Goal: Task Accomplishment & Management: Manage account settings

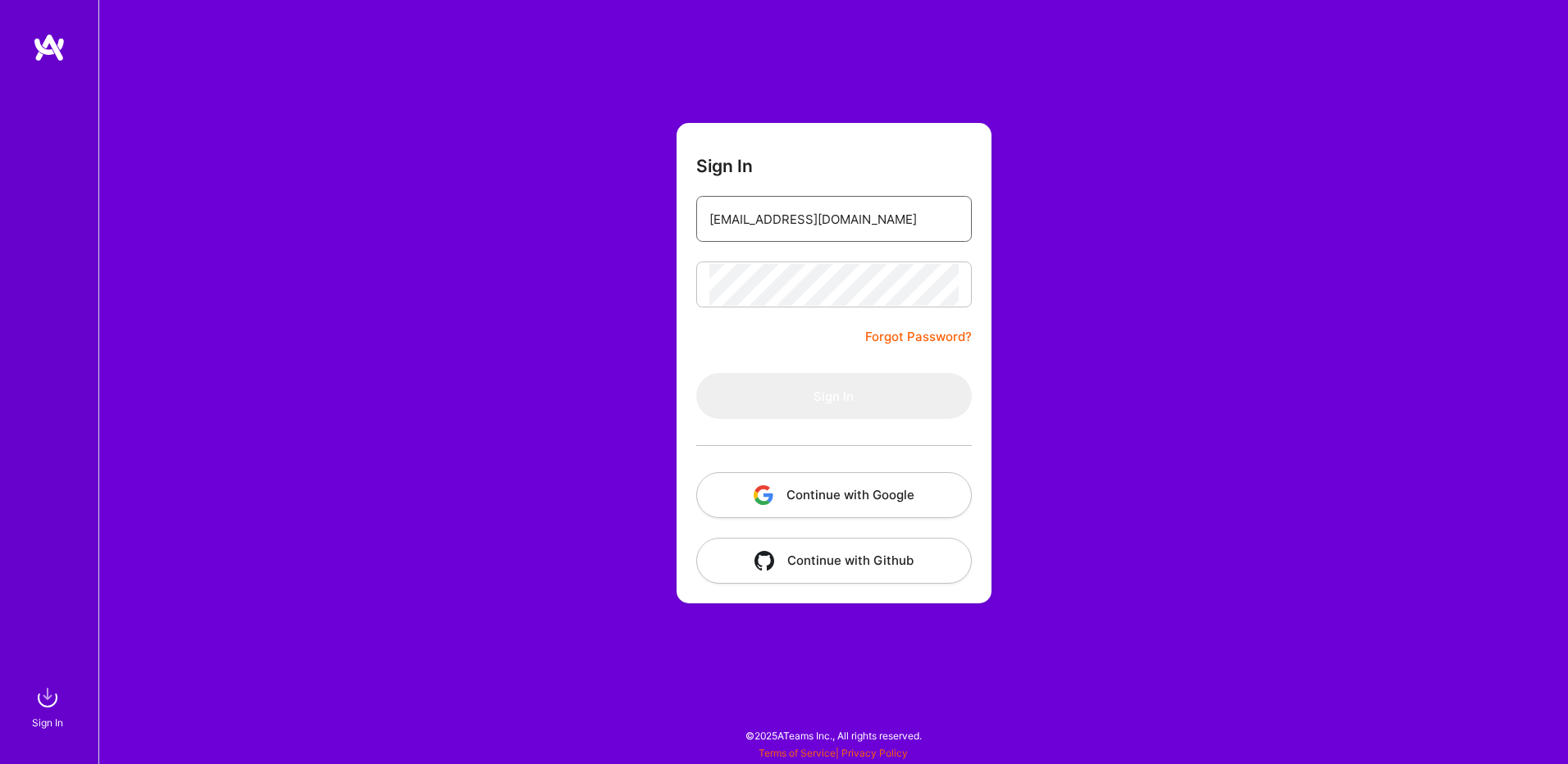
type input "[EMAIL_ADDRESS][DOMAIN_NAME]"
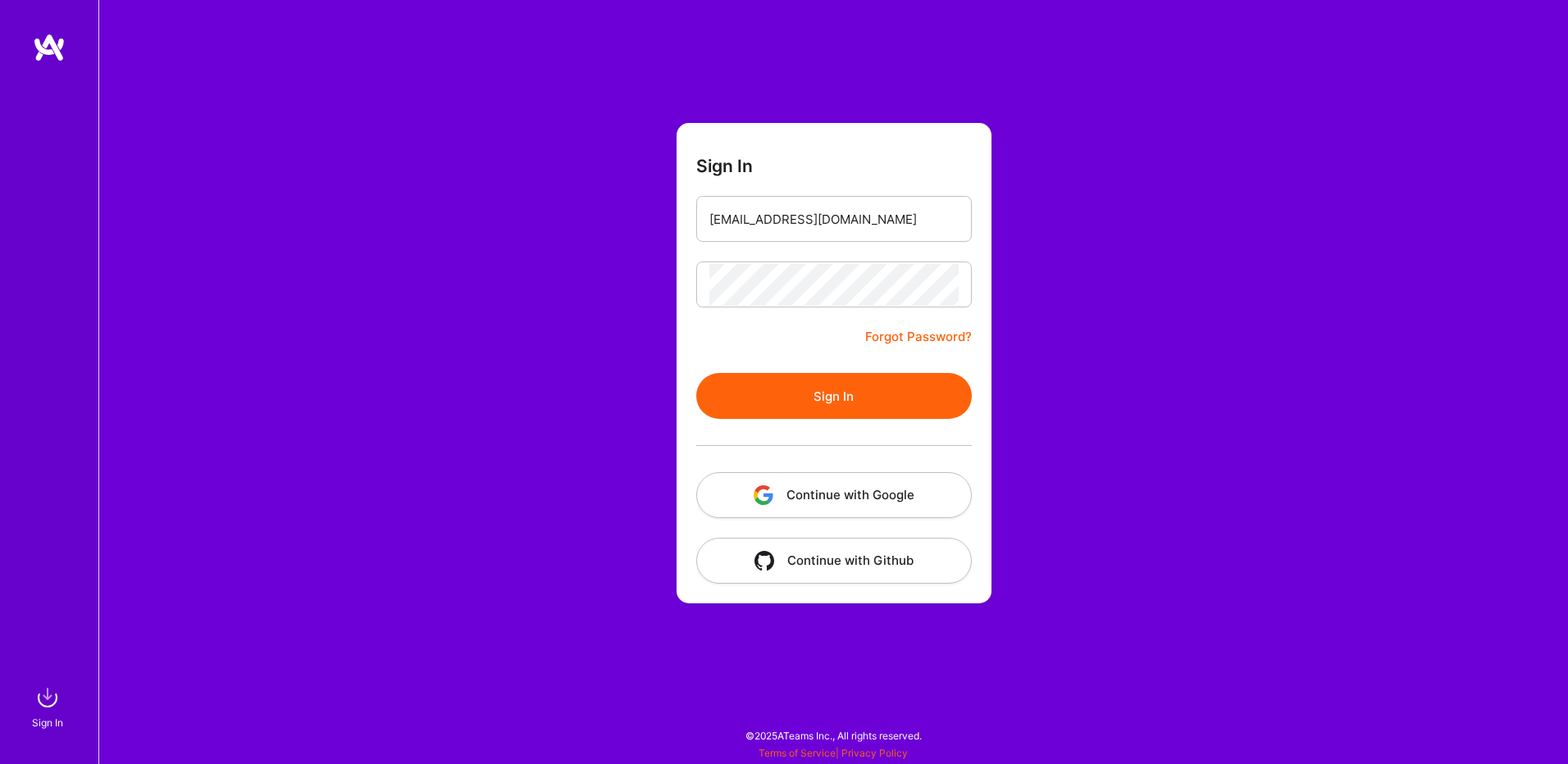
click at [849, 398] on button "Sign In" at bounding box center [834, 395] width 276 height 46
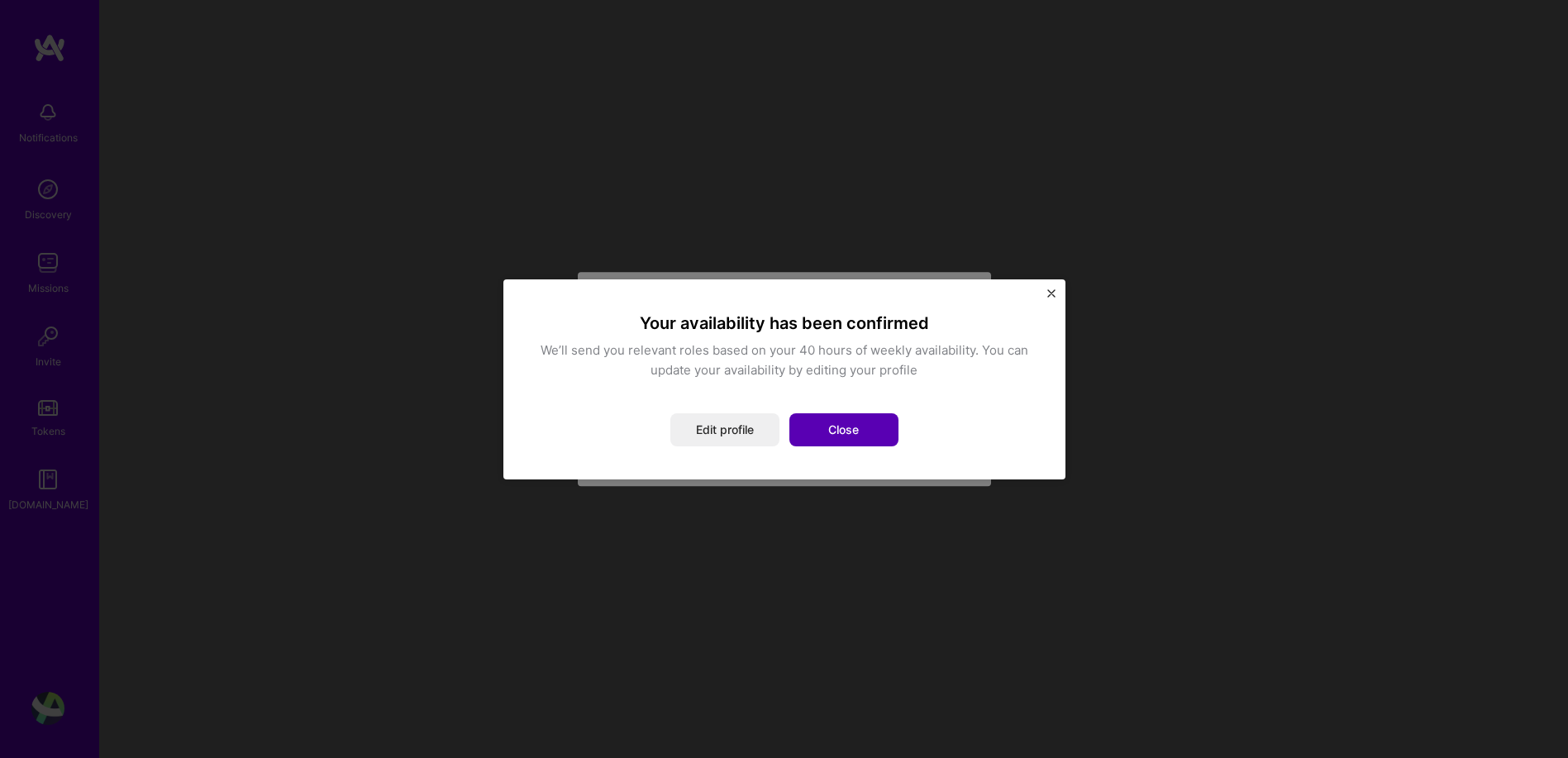
click at [813, 436] on button "Close" at bounding box center [844, 430] width 109 height 33
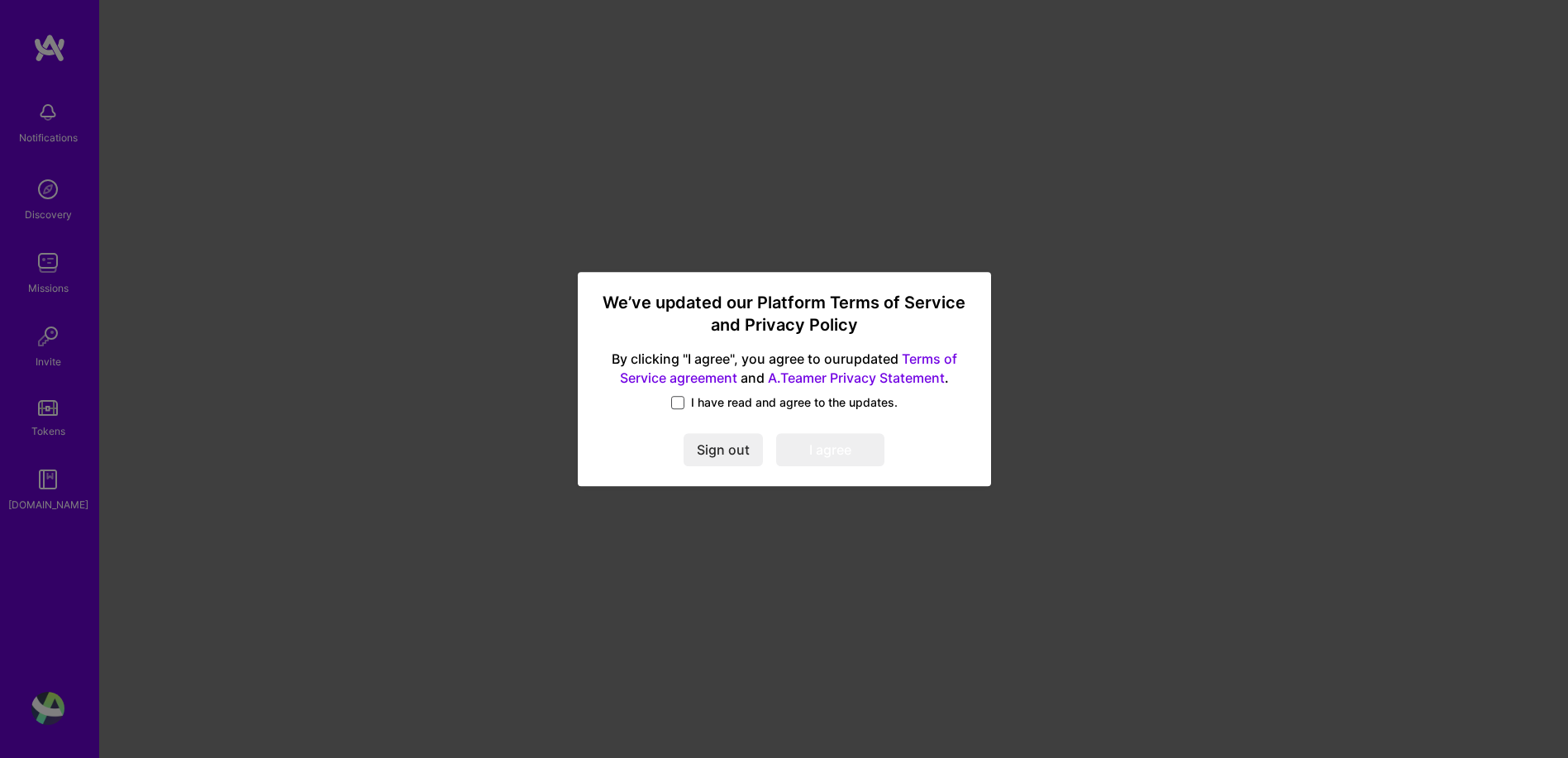
click at [680, 405] on span at bounding box center [677, 402] width 14 height 14
click at [0, 0] on input "I have read and agree to the updates." at bounding box center [0, 0] width 0 height 0
click at [811, 460] on button "I agree" at bounding box center [830, 450] width 108 height 33
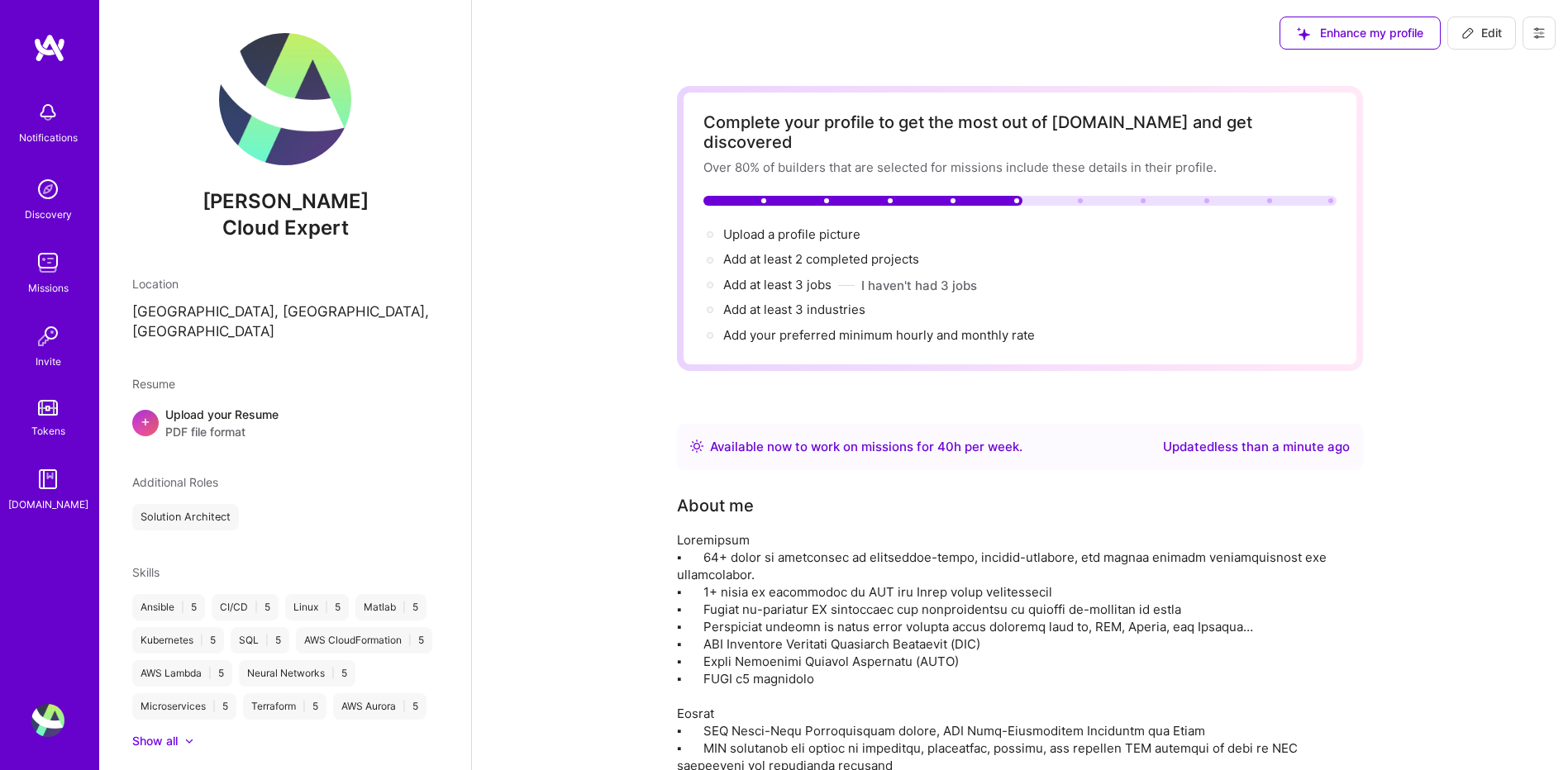
click at [1349, 41] on span "Enhance my profile" at bounding box center [1360, 32] width 126 height 16
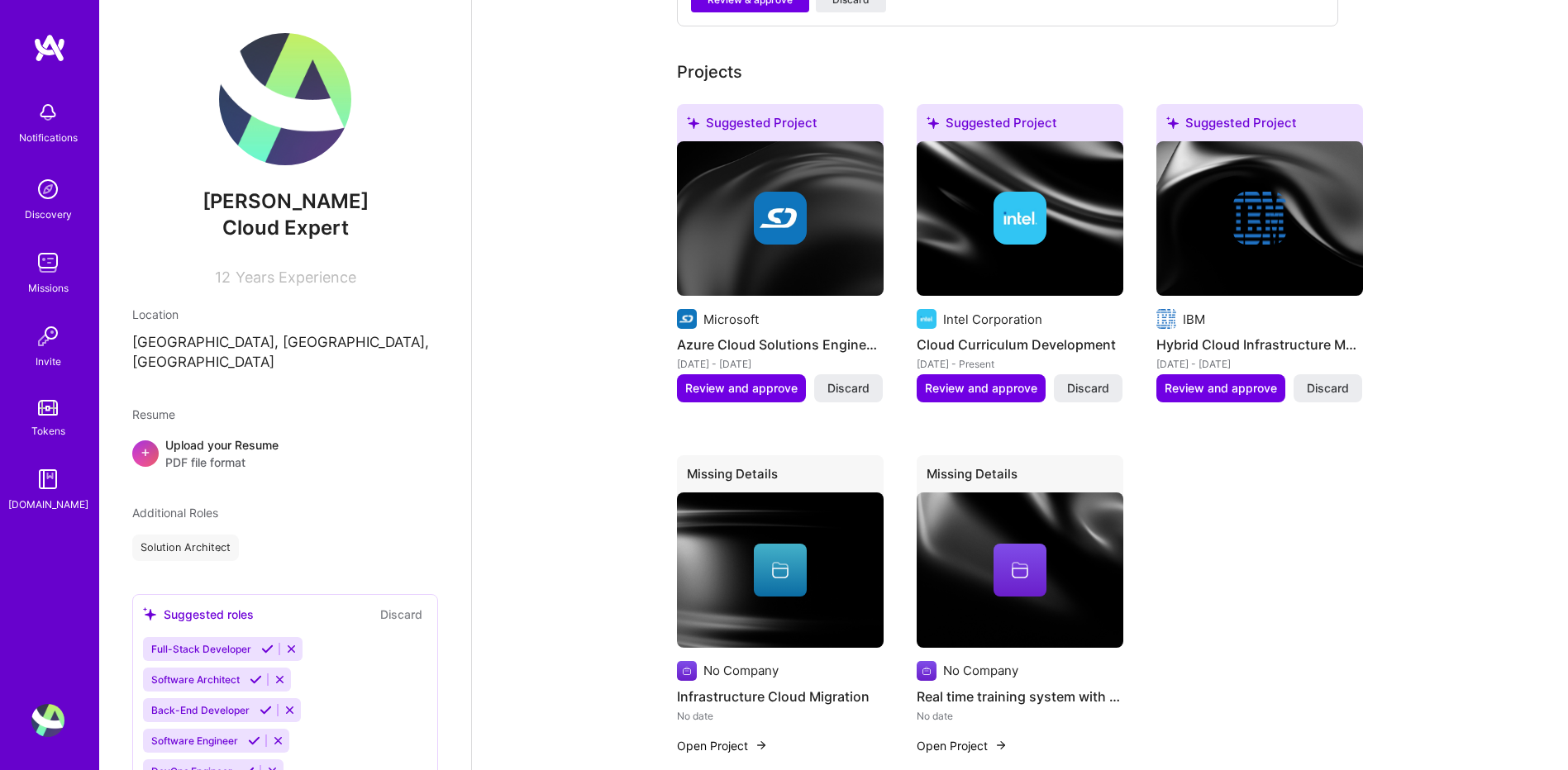
scroll to position [826, 0]
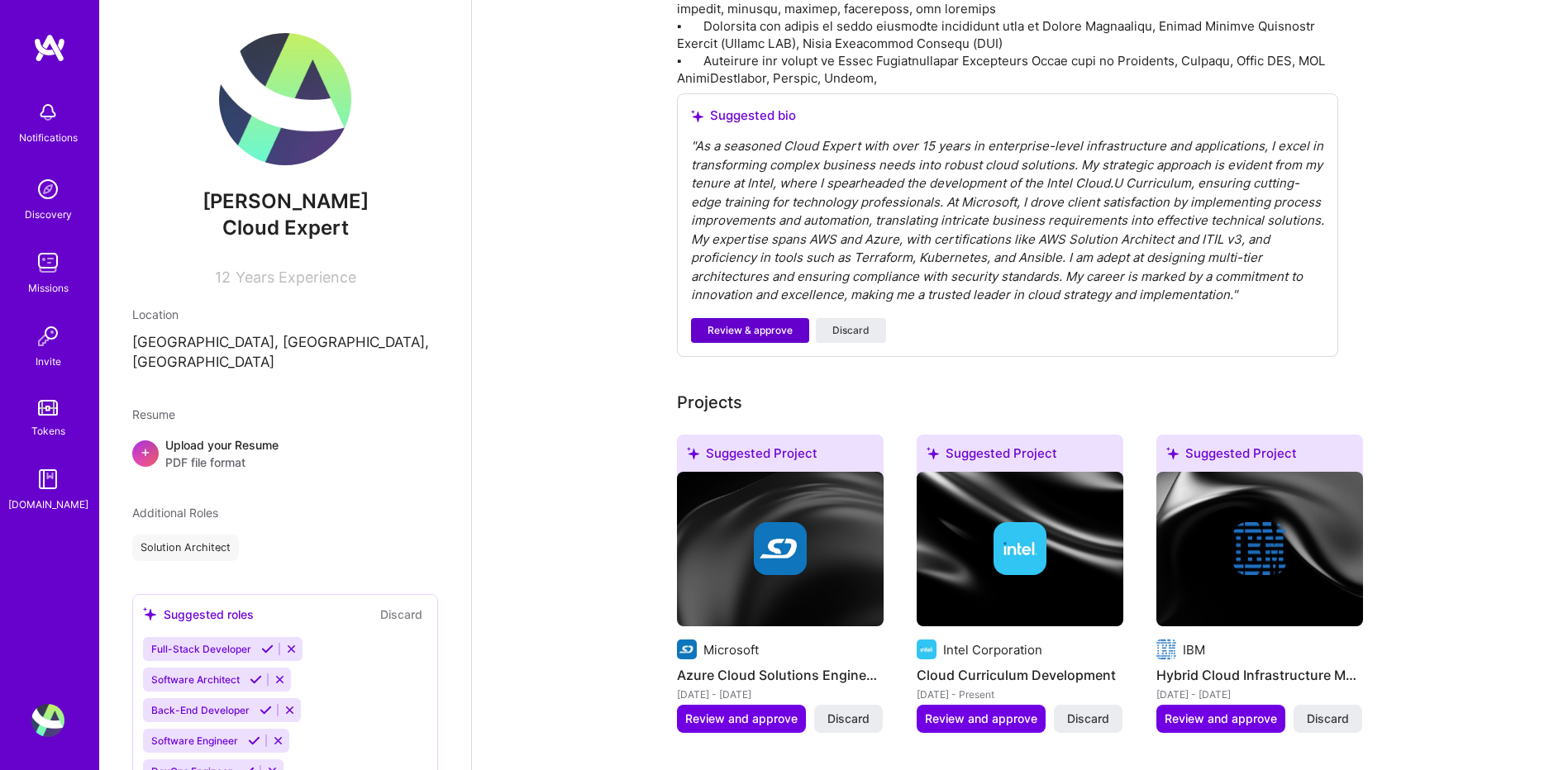
click at [766, 323] on span "Review & approve" at bounding box center [750, 330] width 85 height 14
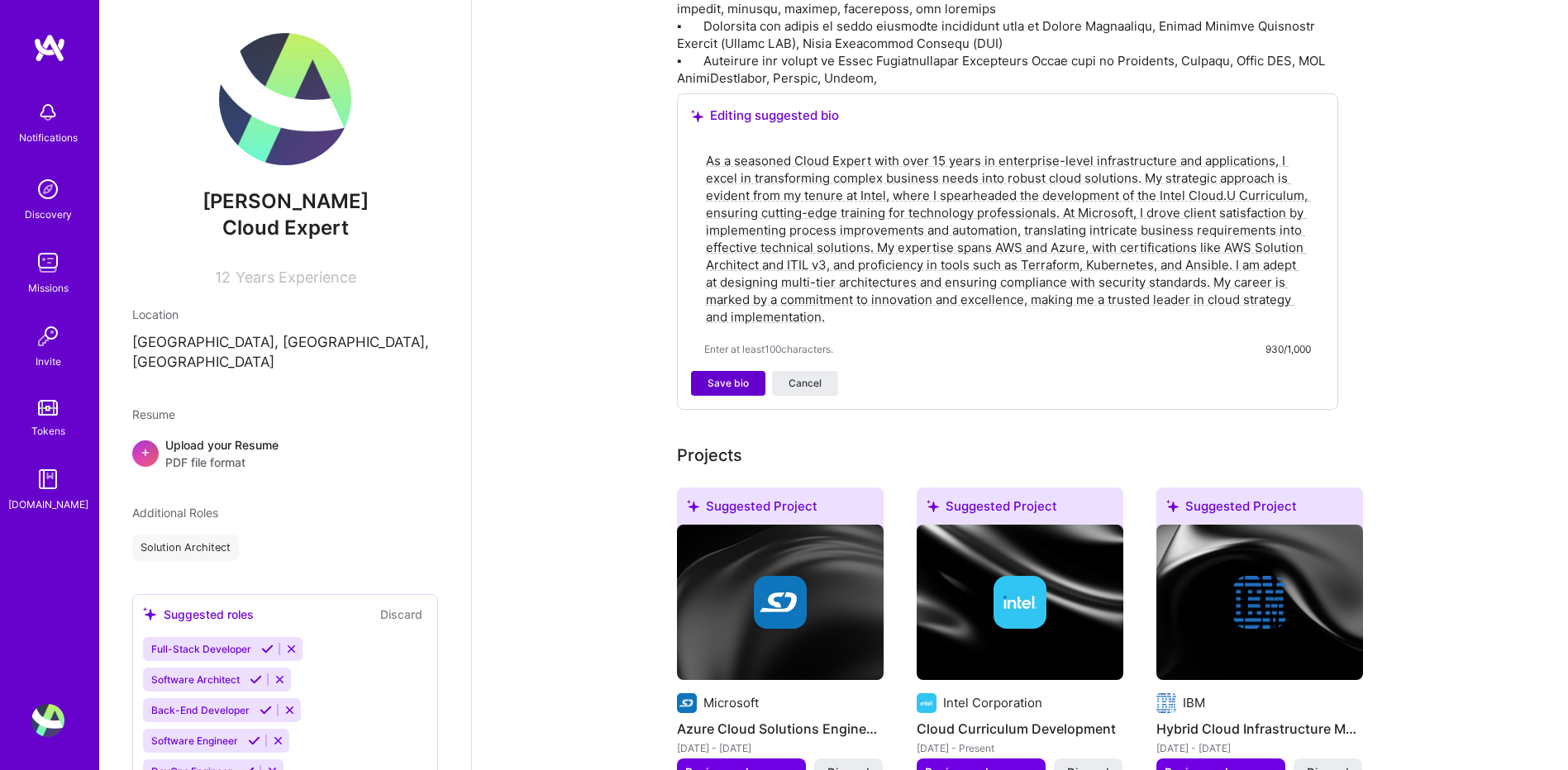
click at [738, 376] on span "Save bio" at bounding box center [728, 383] width 42 height 14
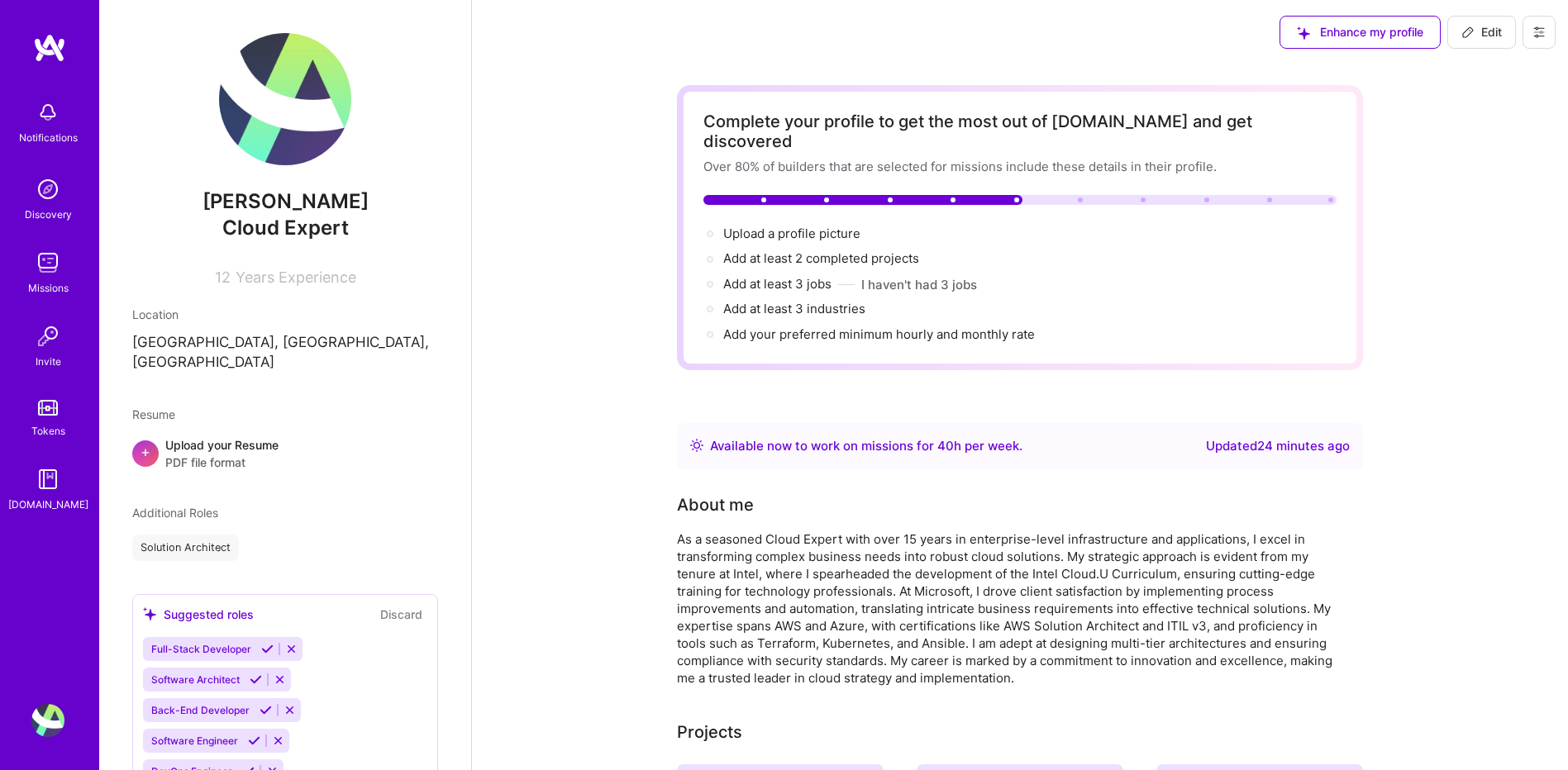
scroll to position [0, 0]
